Goal: Find contact information: Find contact information

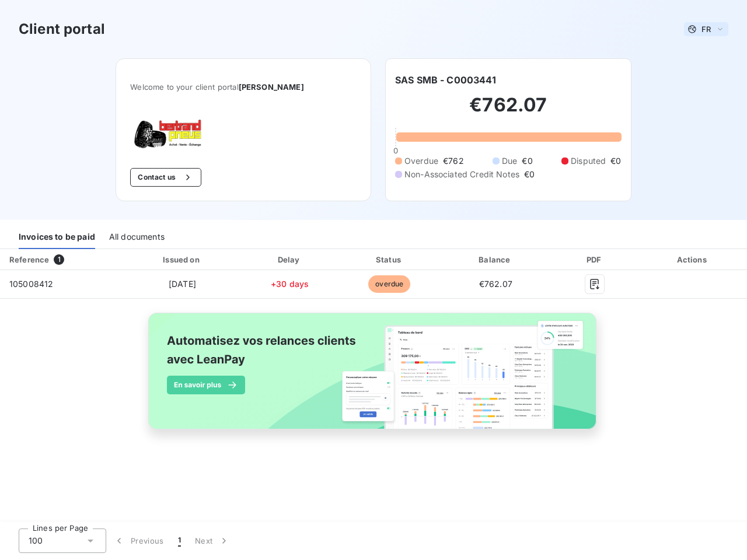
click at [706, 29] on span "FR" at bounding box center [706, 29] width 9 height 9
click at [168, 177] on button "Contact us" at bounding box center [165, 177] width 71 height 19
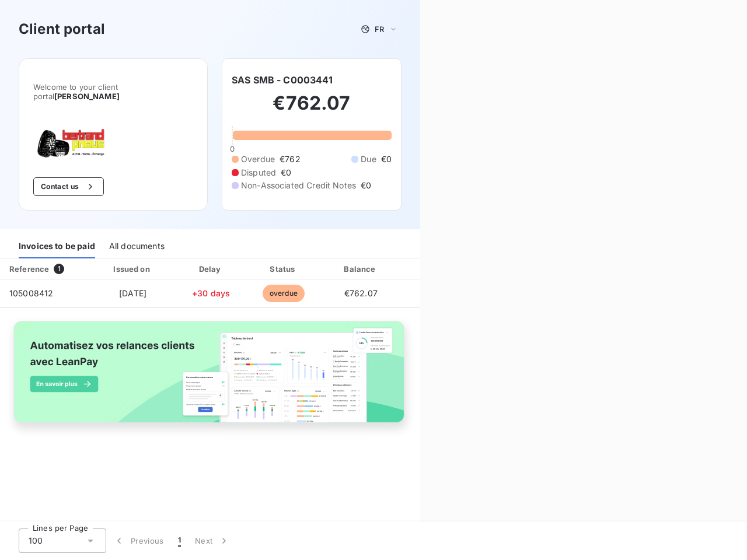
click at [445, 80] on div "Contact us Fill out the form below, and a member of our team will get back to y…" at bounding box center [583, 280] width 327 height 560
